Goal: Find specific page/section: Find specific page/section

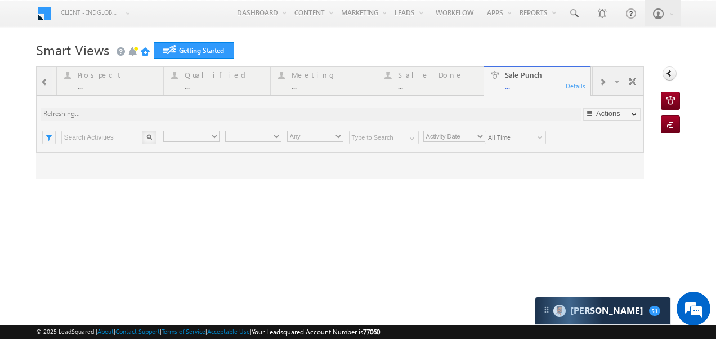
type input "Any Owner"
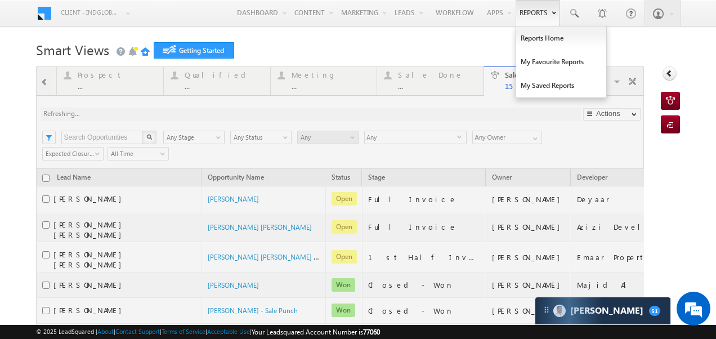
click at [534, 14] on link "Reports" at bounding box center [538, 13] width 44 height 26
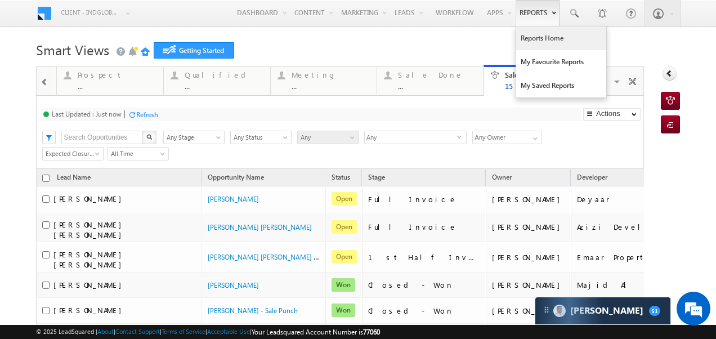
click at [538, 38] on link "Reports Home" at bounding box center [561, 38] width 90 height 24
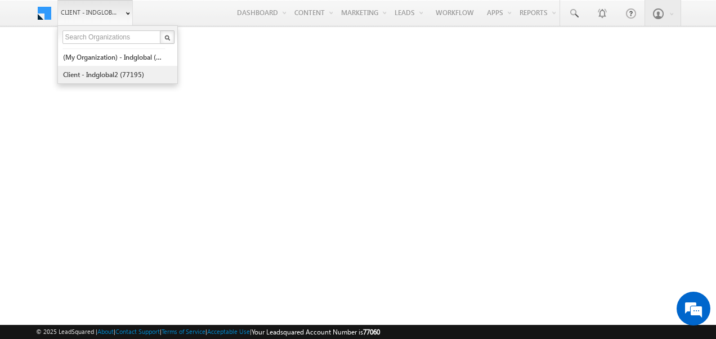
click at [90, 73] on link "Client - indglobal2 (77195)" at bounding box center [114, 74] width 103 height 17
